Goal: Check status

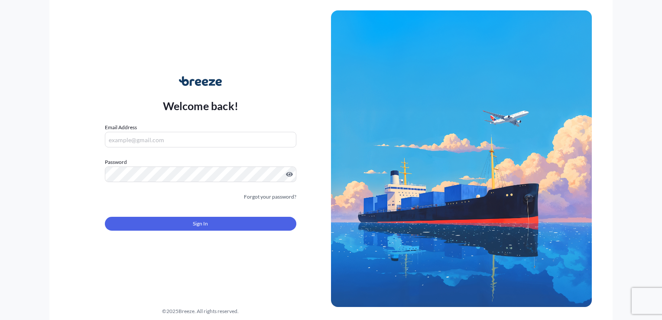
type input "[EMAIL_ADDRESS][DOMAIN_NAME]"
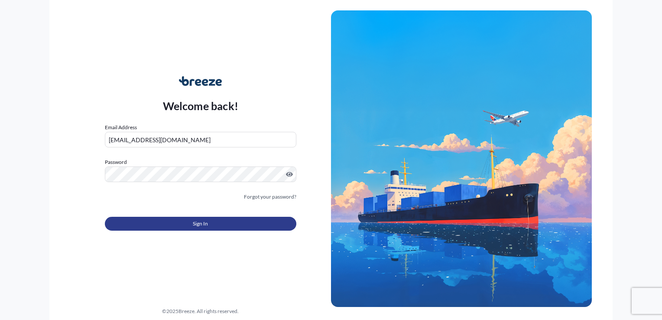
click at [201, 221] on span "Sign In" at bounding box center [200, 223] width 15 height 9
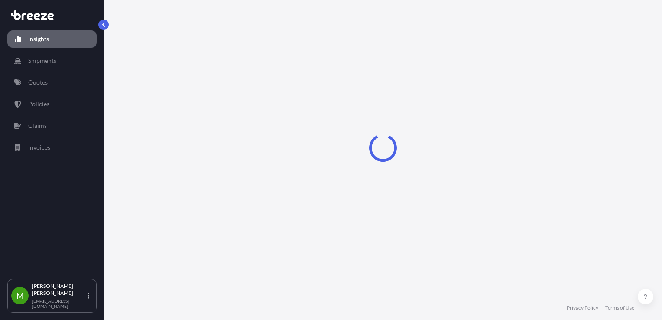
select select "2025"
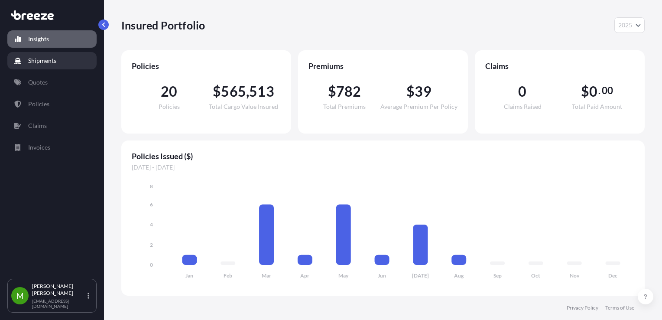
click at [53, 66] on link "Shipments" at bounding box center [51, 60] width 89 height 17
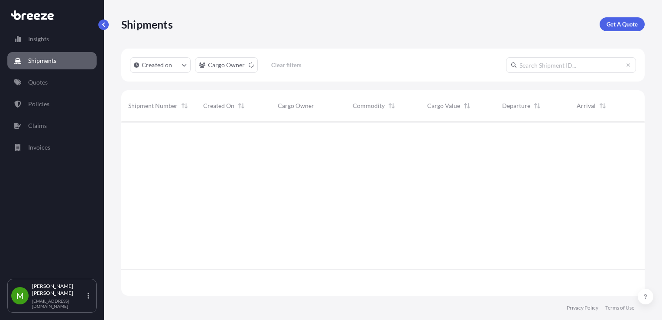
scroll to position [199, 516]
click at [564, 55] on div "Created on Cargo Owner Clear filters" at bounding box center [382, 65] width 523 height 33
click at [567, 62] on input "text" at bounding box center [571, 65] width 130 height 16
paste input "S00023047"
type input "S00023047"
